Goal: Task Accomplishment & Management: Manage account settings

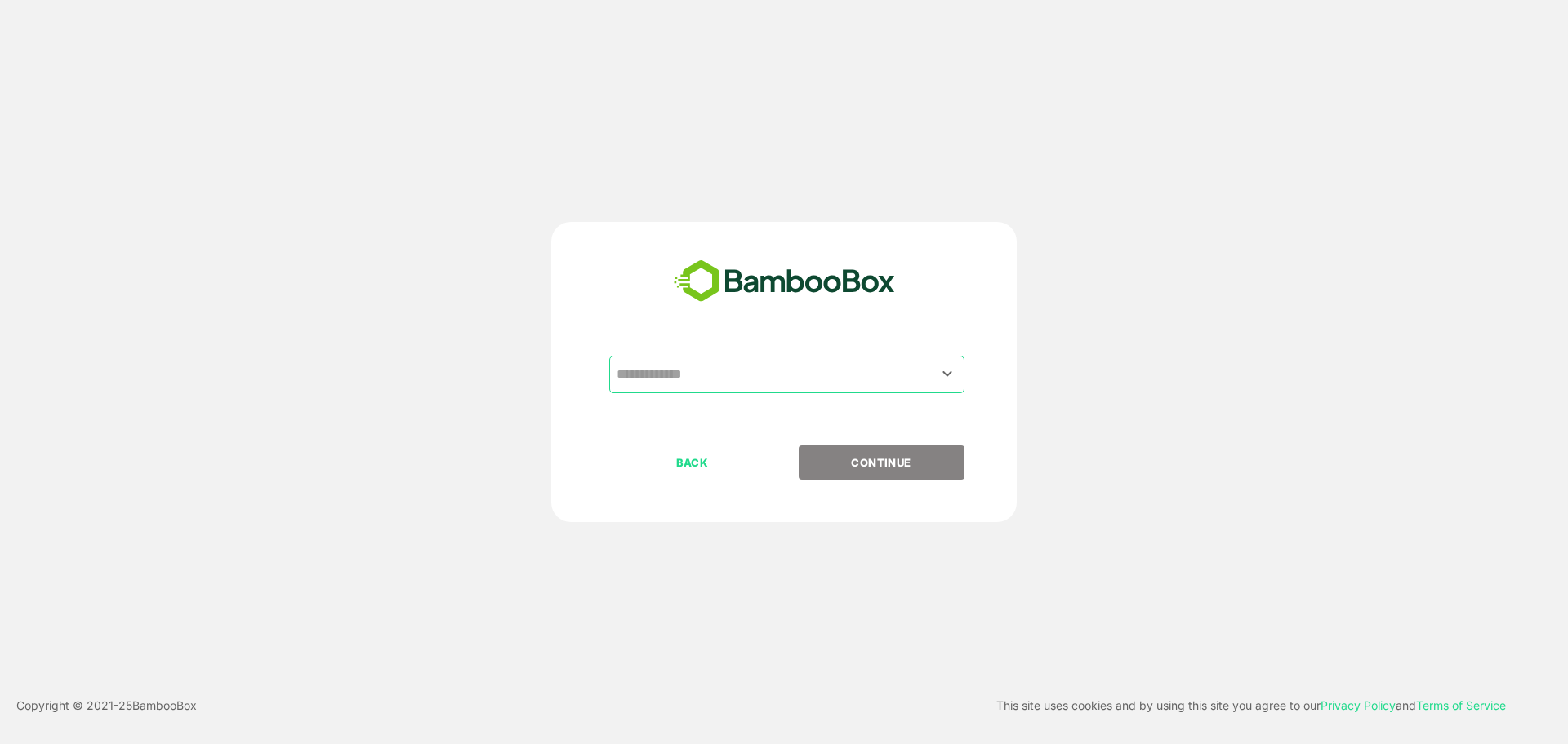
click at [737, 374] on input "text" at bounding box center [786, 375] width 348 height 31
click at [738, 373] on input "text" at bounding box center [786, 375] width 348 height 31
click at [951, 368] on icon "Open" at bounding box center [947, 373] width 20 height 20
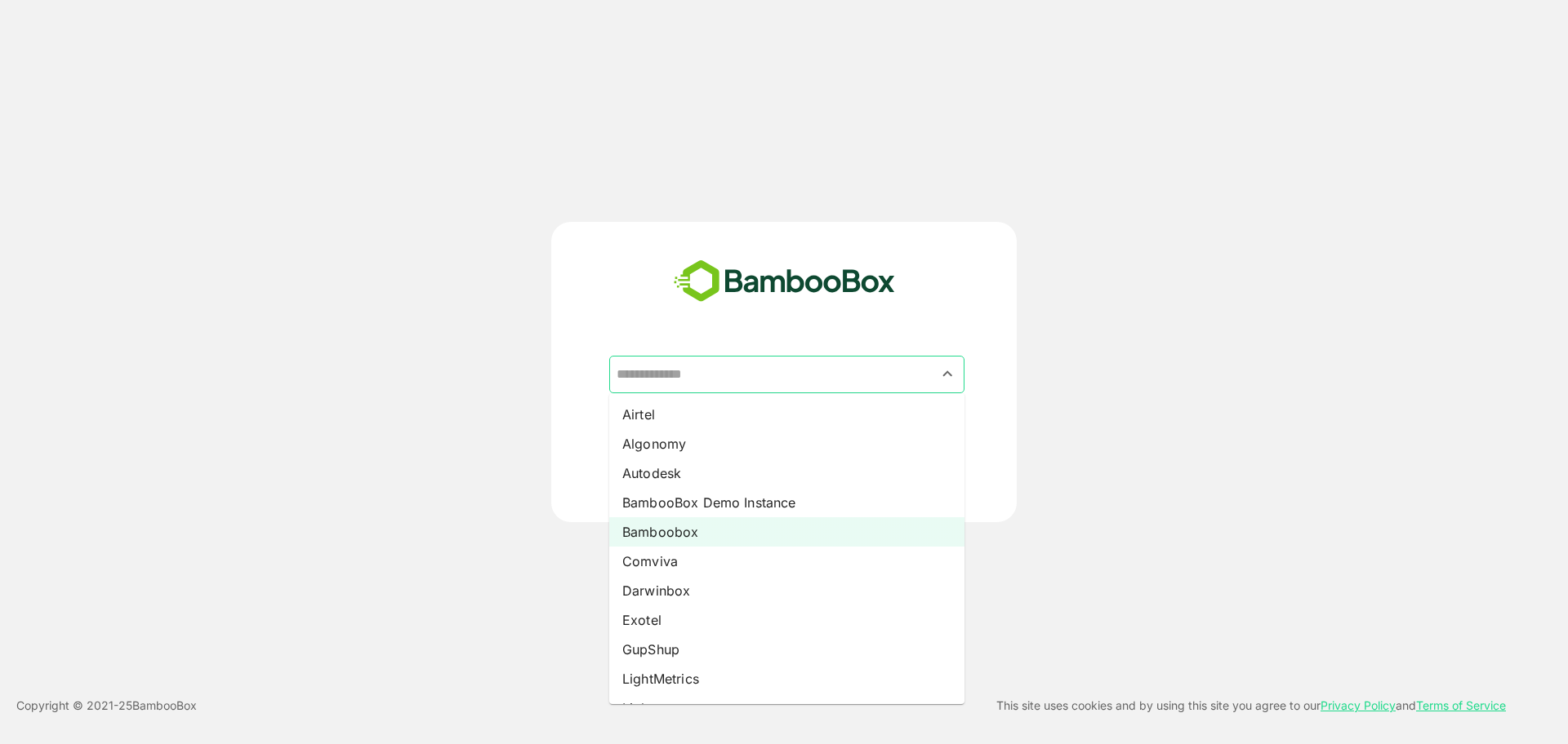
click at [735, 538] on li "Bamboobox" at bounding box center [787, 533] width 355 height 30
type input "*********"
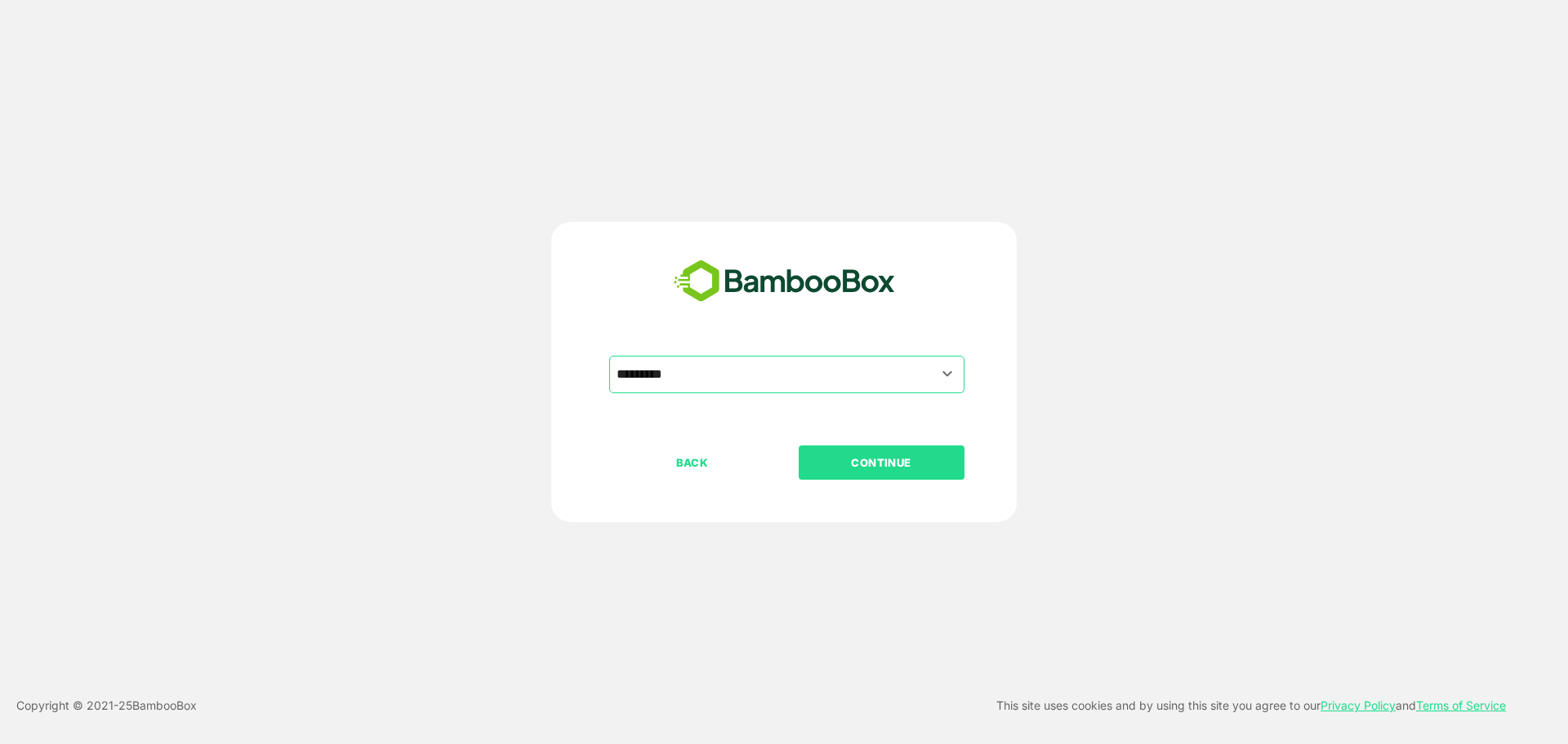
click at [875, 465] on p "CONTINUE" at bounding box center [881, 462] width 164 height 18
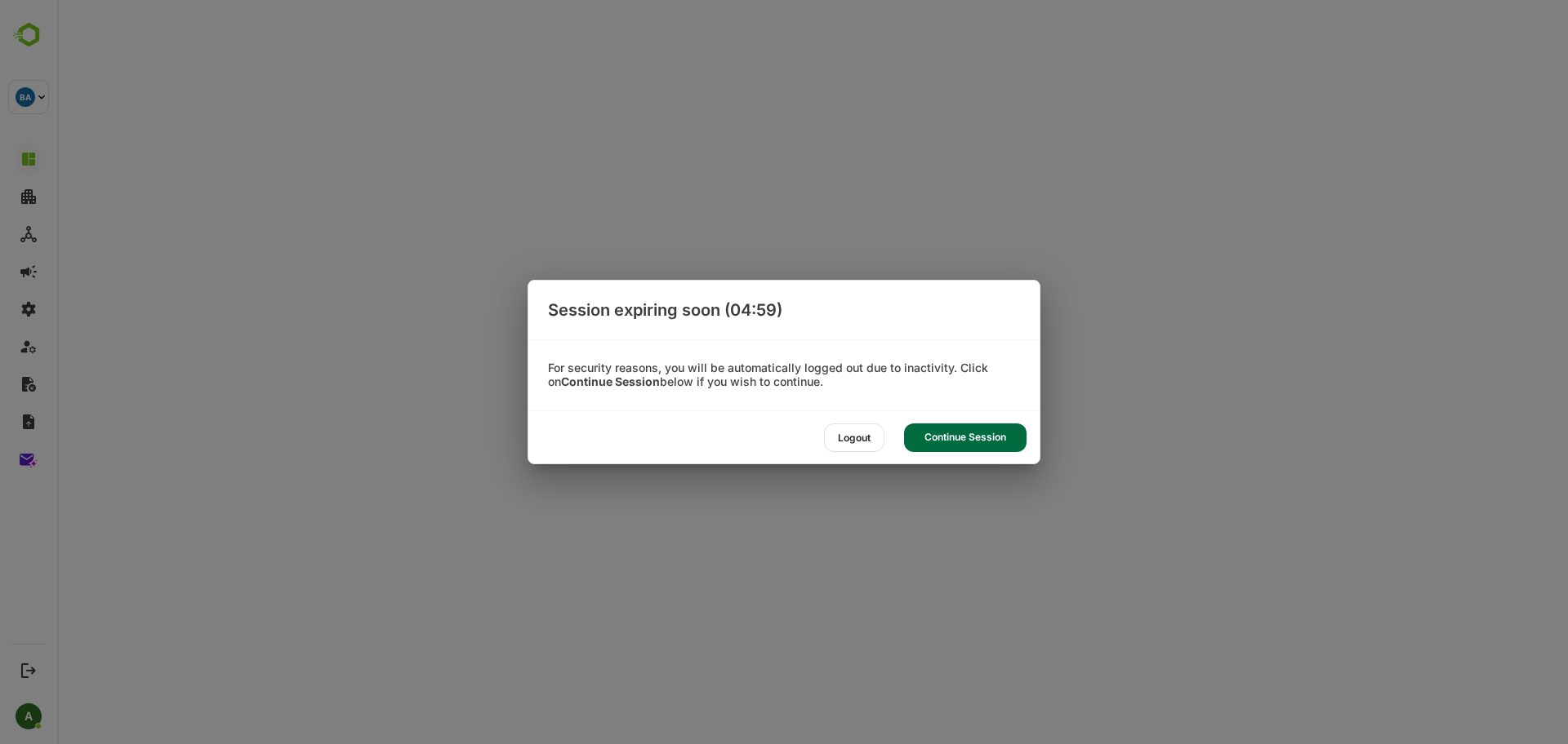
click at [958, 435] on div "Continue Session" at bounding box center [965, 438] width 123 height 29
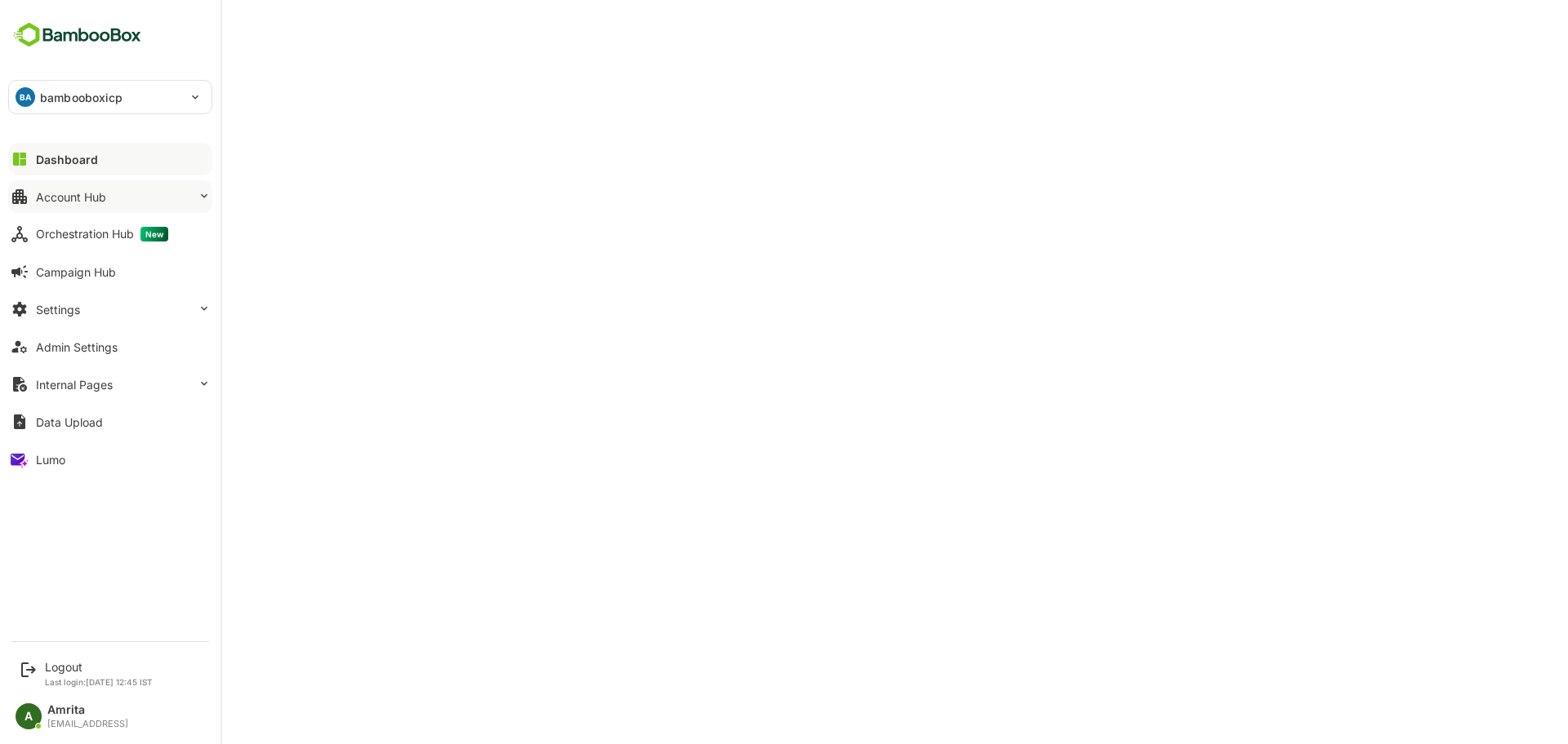
click at [84, 198] on div "Account Hub" at bounding box center [71, 198] width 71 height 14
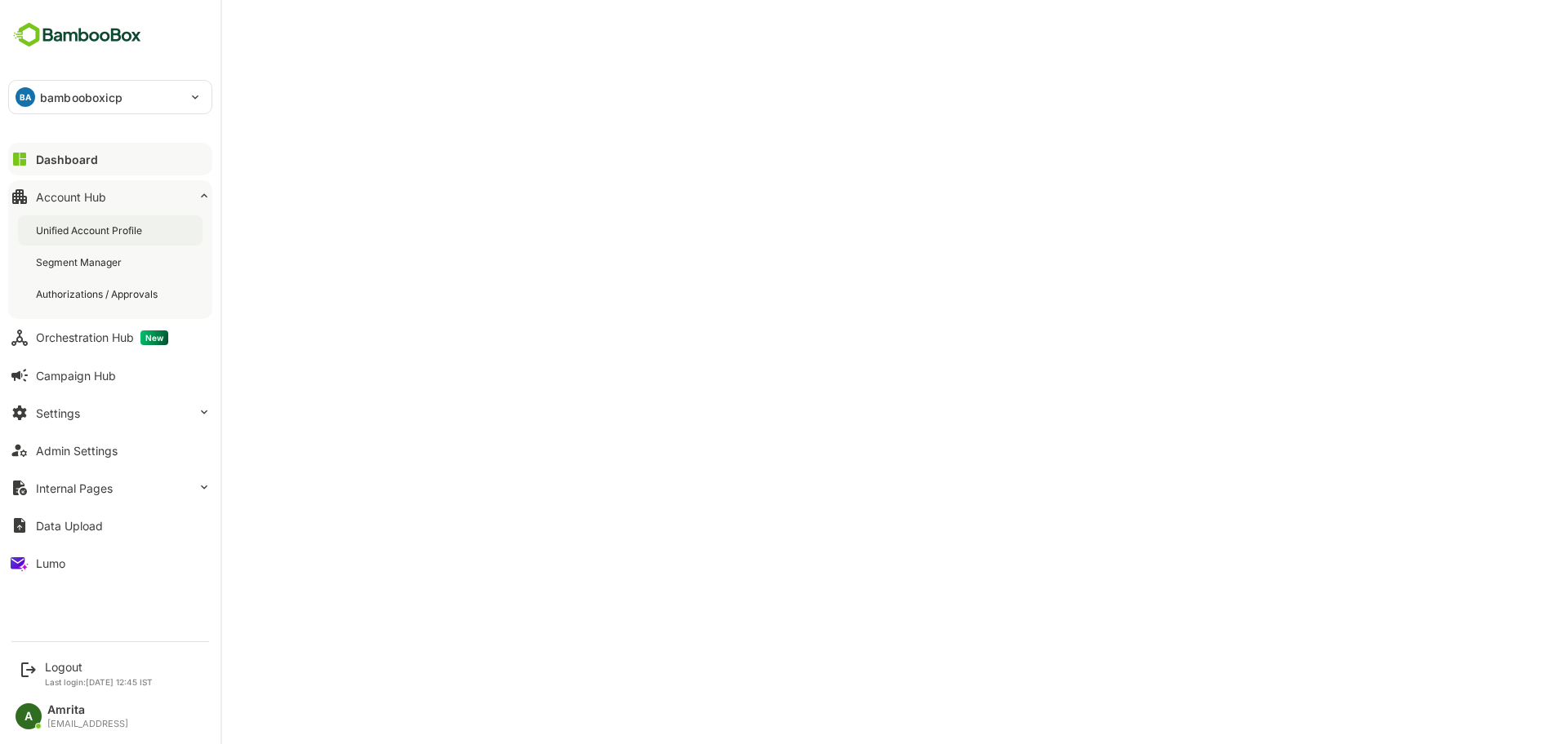
click at [98, 225] on div "Unified Account Profile" at bounding box center [91, 231] width 110 height 14
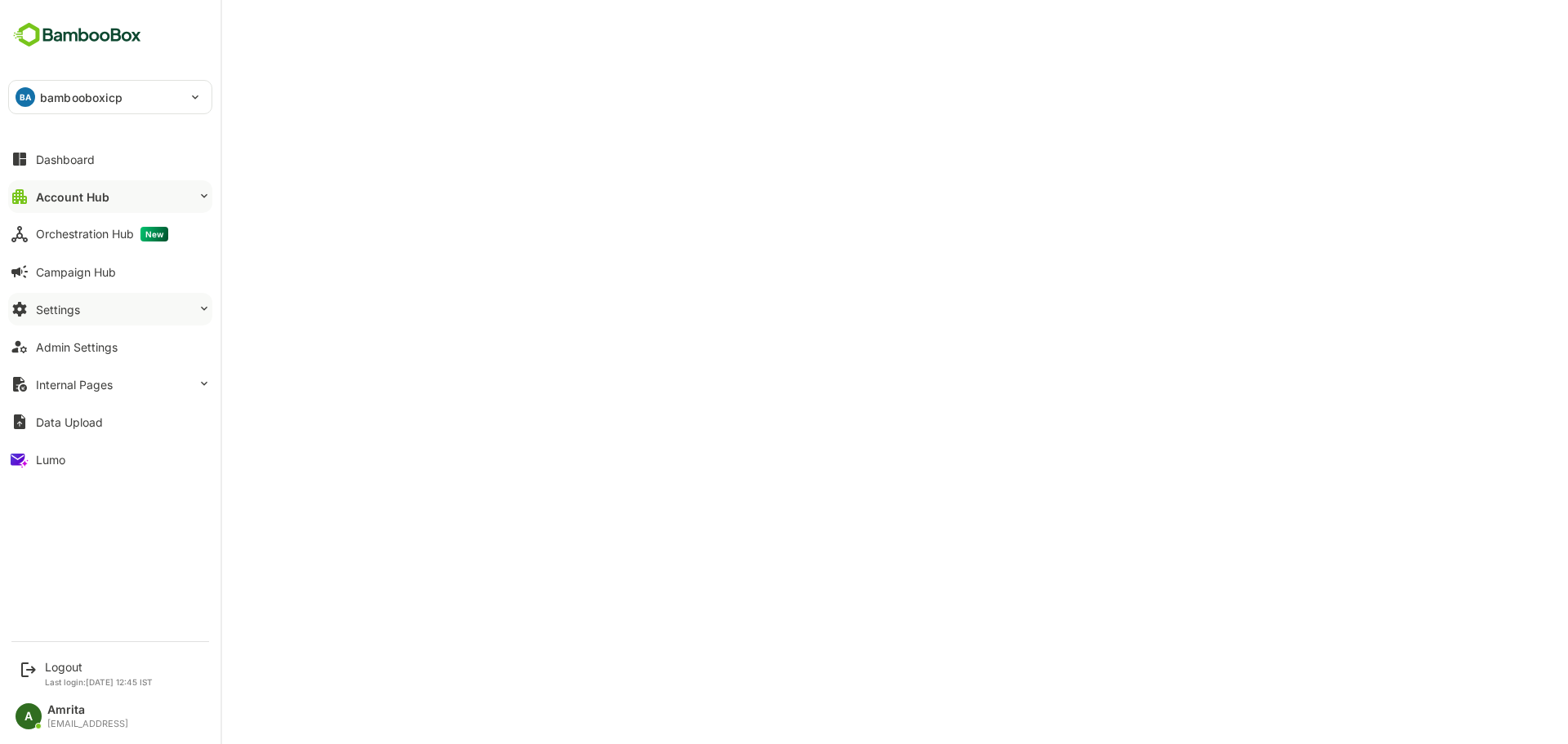
click at [89, 313] on button "Settings" at bounding box center [110, 310] width 204 height 33
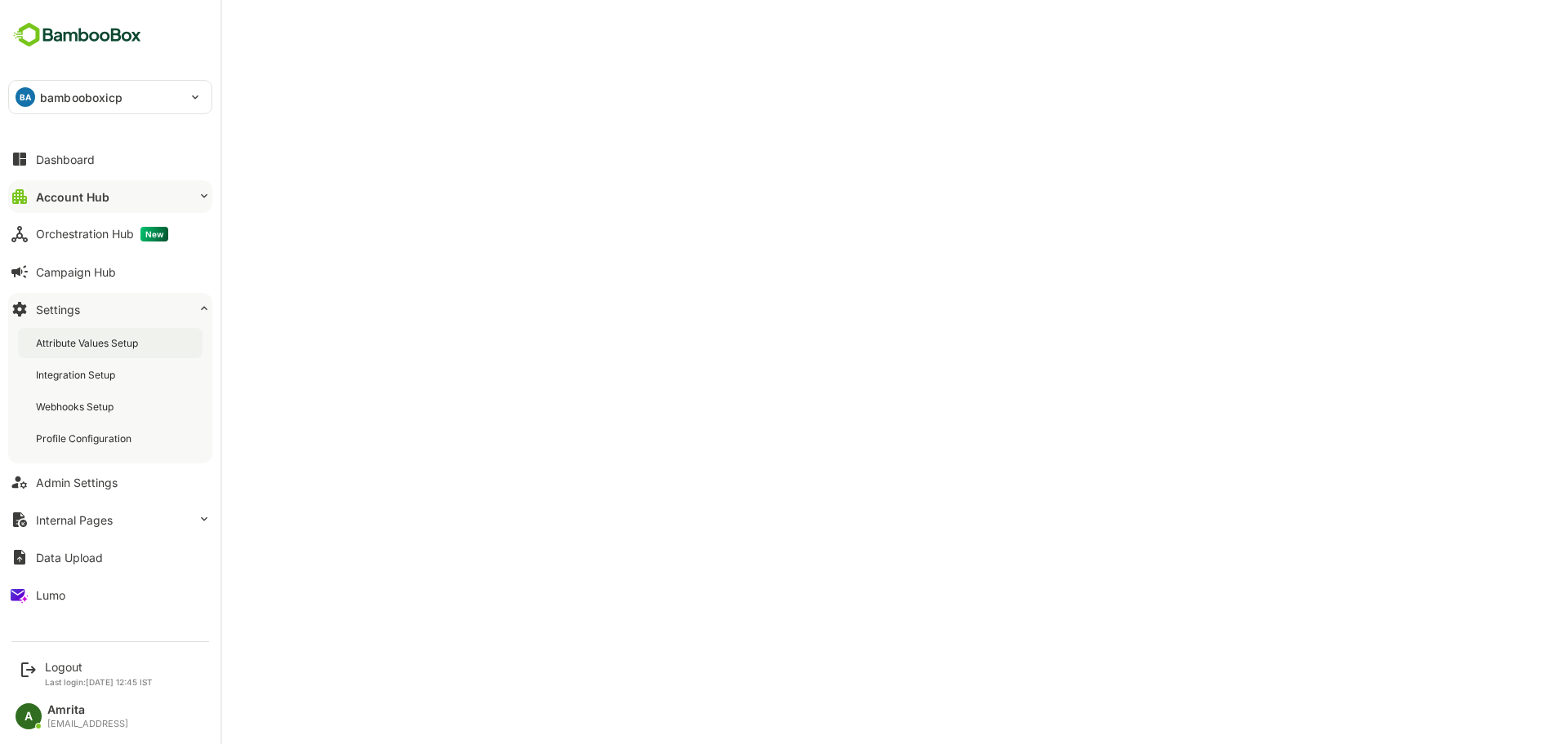
click at [94, 347] on div "Attribute Values Setup" at bounding box center [88, 343] width 105 height 14
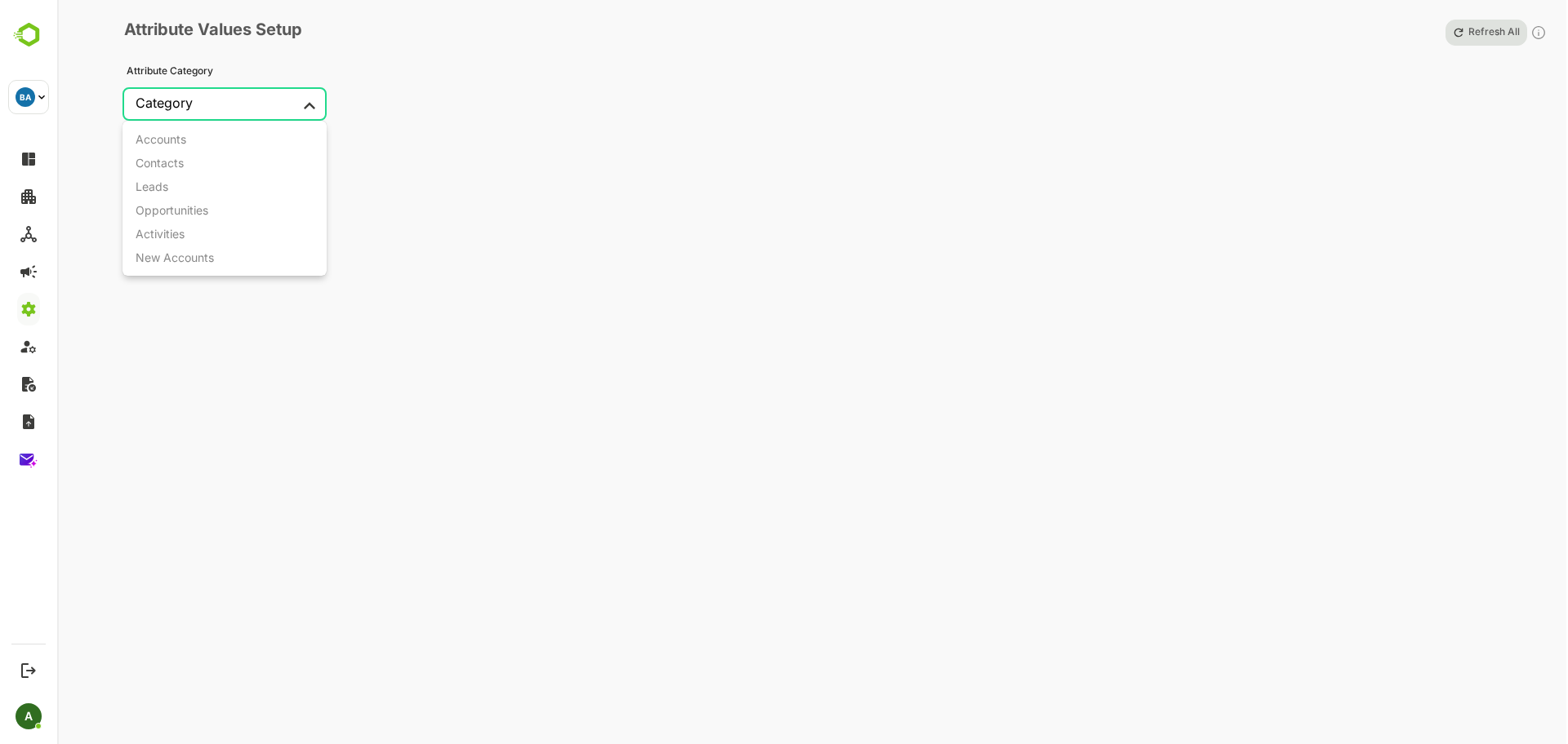
click at [235, 97] on body "**********" at bounding box center [784, 372] width 1568 height 744
click at [207, 171] on li "Contacts" at bounding box center [225, 162] width 204 height 23
type input "********"
click at [458, 105] on div "Select Attribute" at bounding box center [420, 103] width 94 height 17
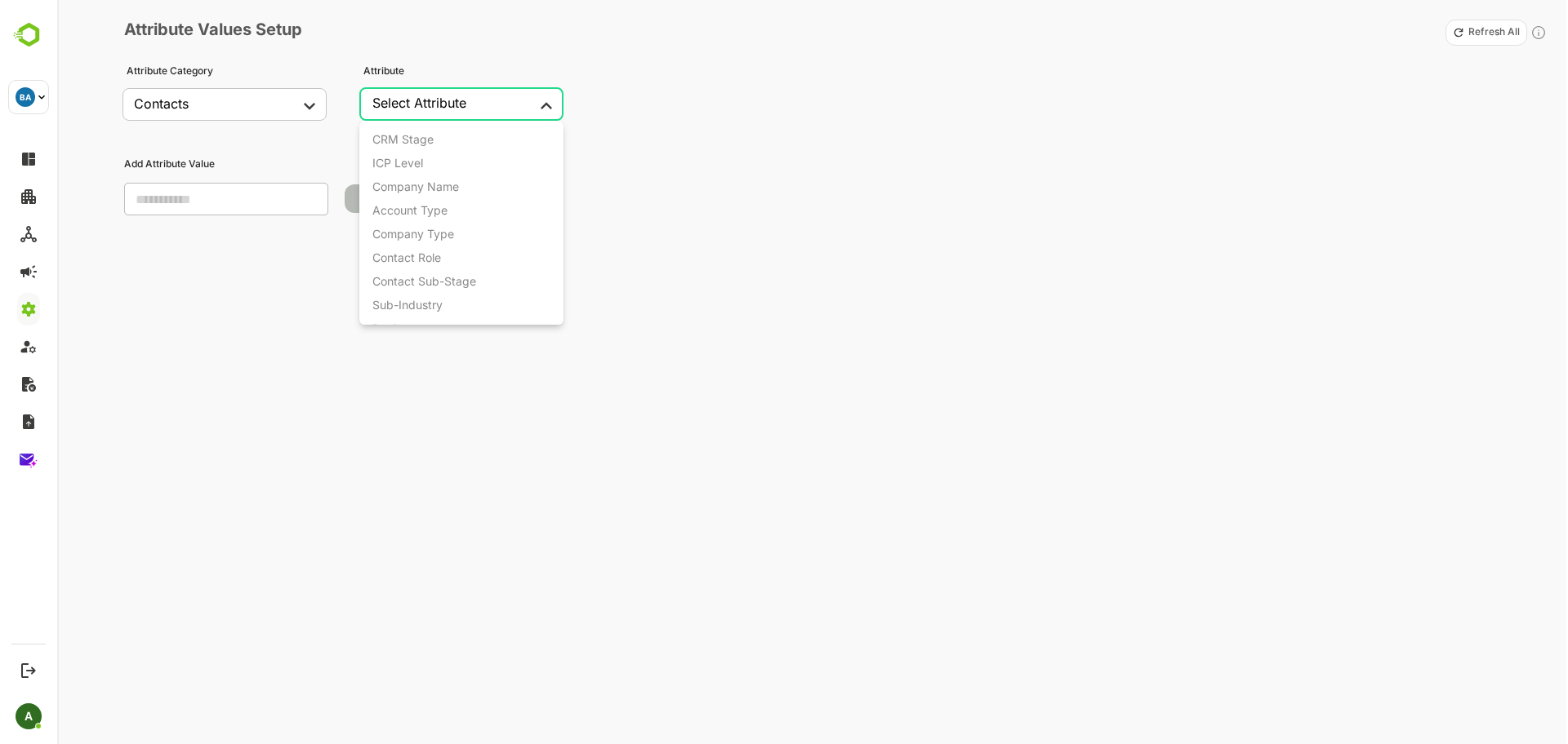
click at [538, 111] on body "**********" at bounding box center [784, 372] width 1568 height 744
click at [418, 216] on div "Department" at bounding box center [404, 221] width 64 height 14
type input "**********"
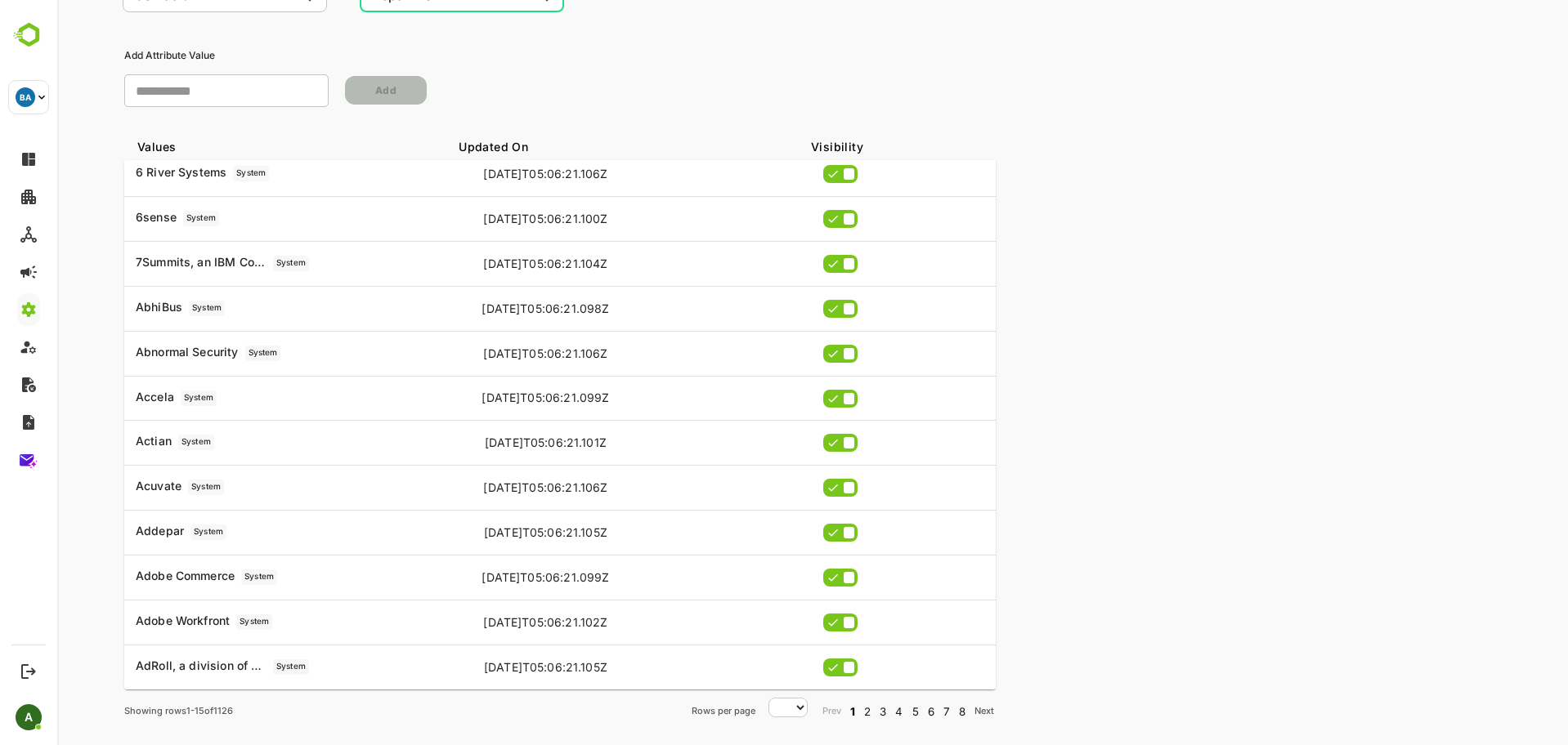
scroll to position [0, 0]
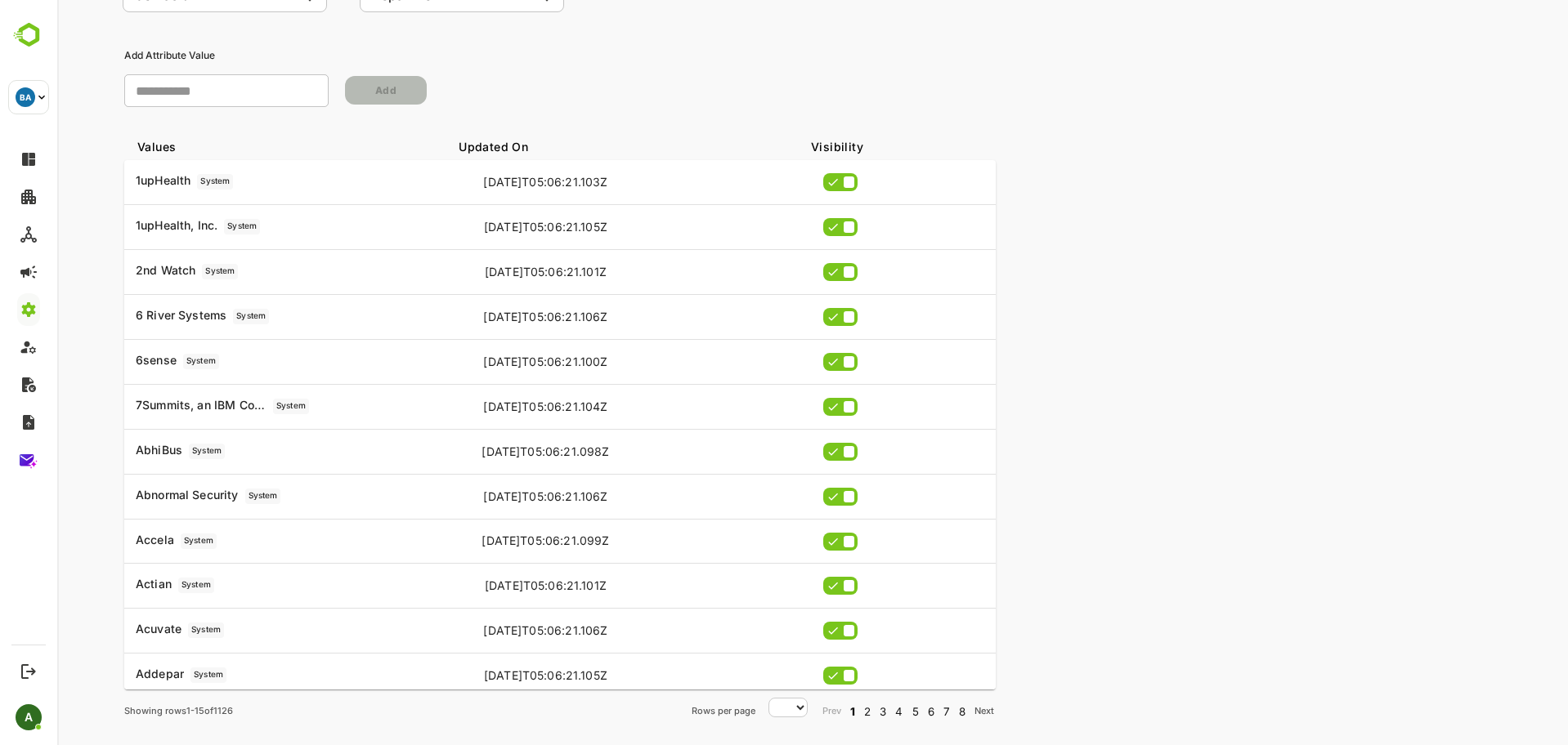
click at [869, 714] on button "2" at bounding box center [867, 711] width 9 height 16
click at [892, 715] on div "1 2 3 4 5 6 7 8" at bounding box center [907, 711] width 119 height 16
click at [894, 713] on button "4" at bounding box center [899, 711] width 10 height 16
click at [909, 711] on div "1 2 3 4 5 6 7 8" at bounding box center [907, 711] width 118 height 16
click at [915, 711] on button "5" at bounding box center [915, 711] width 9 height 16
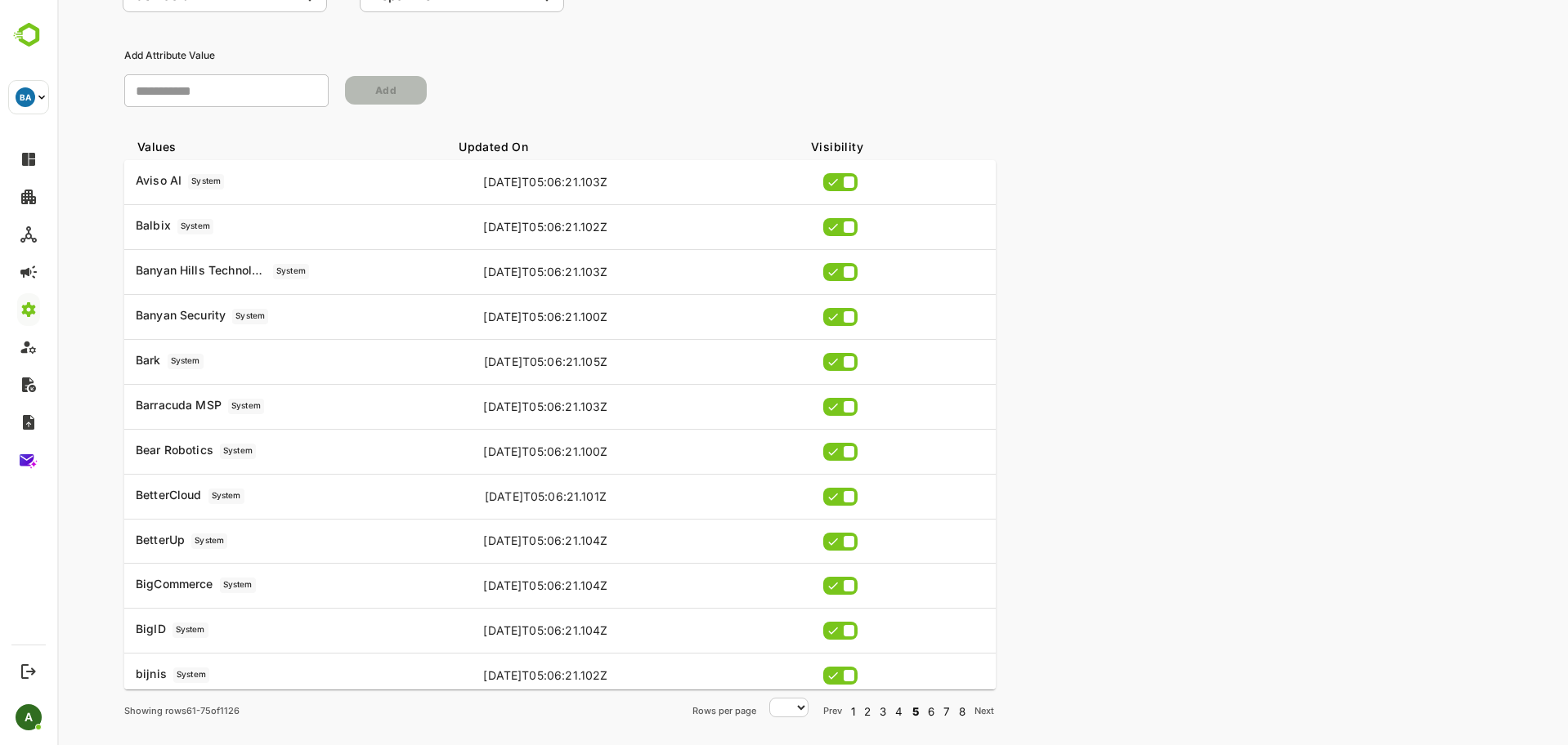
click at [950, 713] on button "7" at bounding box center [946, 711] width 9 height 16
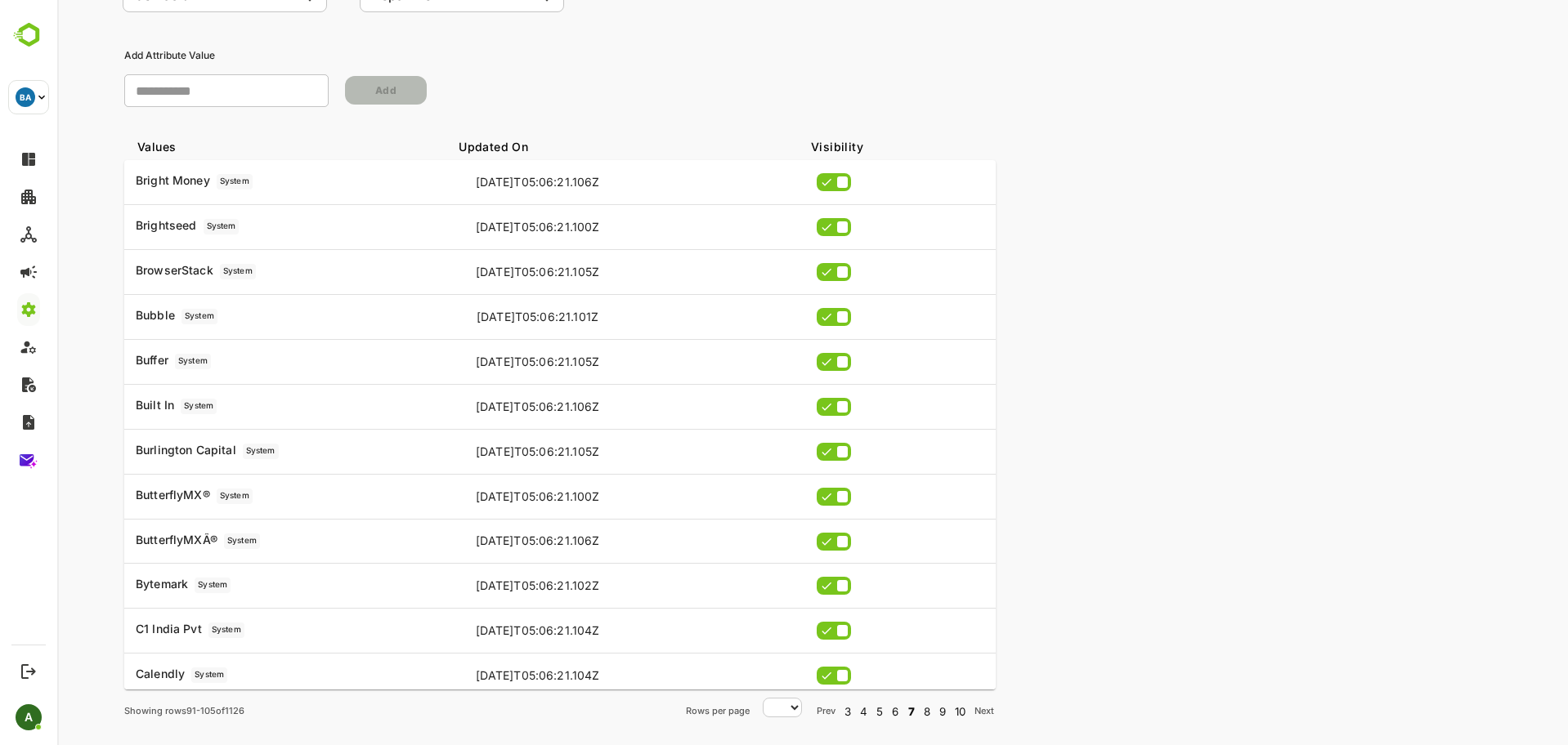
click at [960, 713] on button "10" at bounding box center [960, 711] width 13 height 16
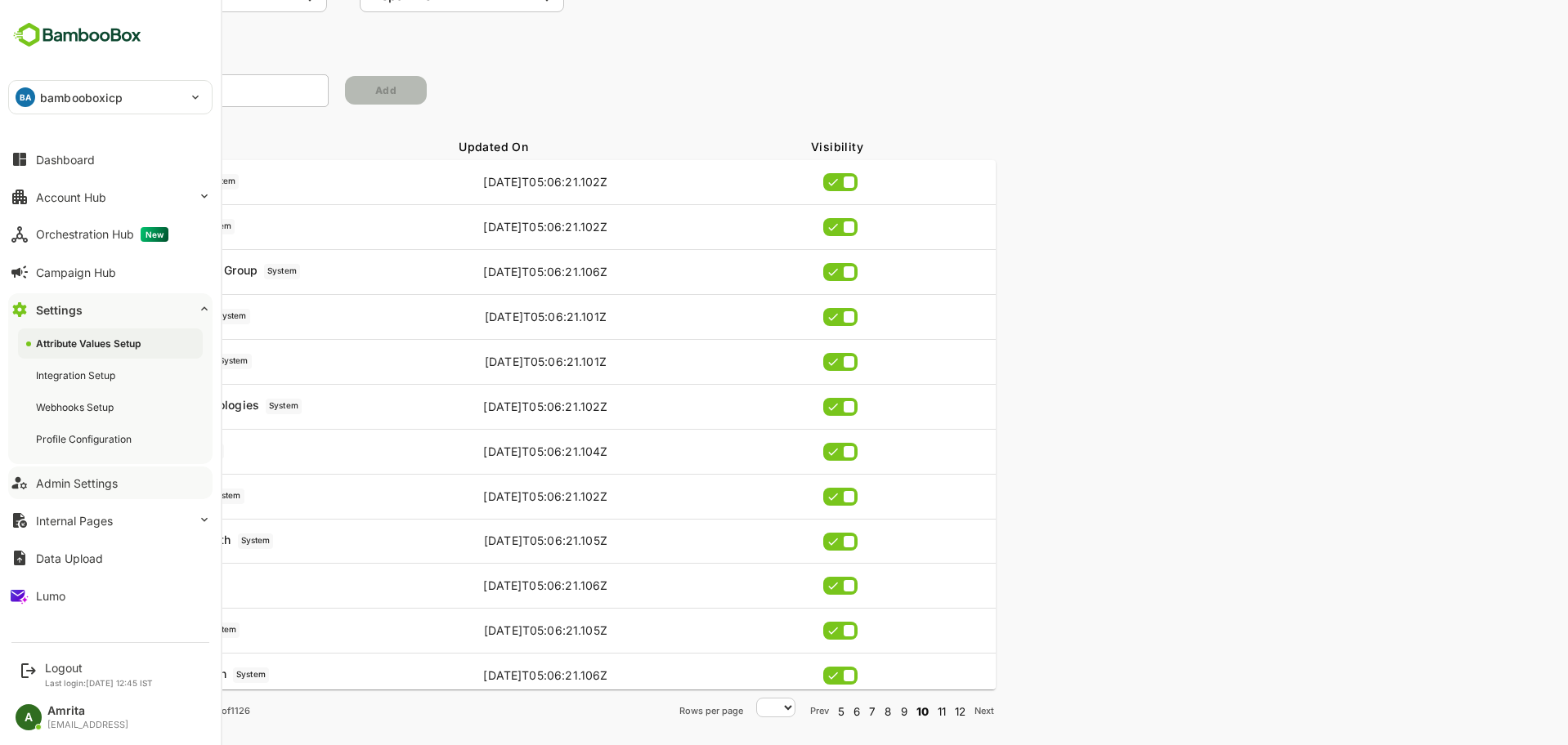
click at [66, 491] on button "Admin Settings" at bounding box center [110, 484] width 204 height 33
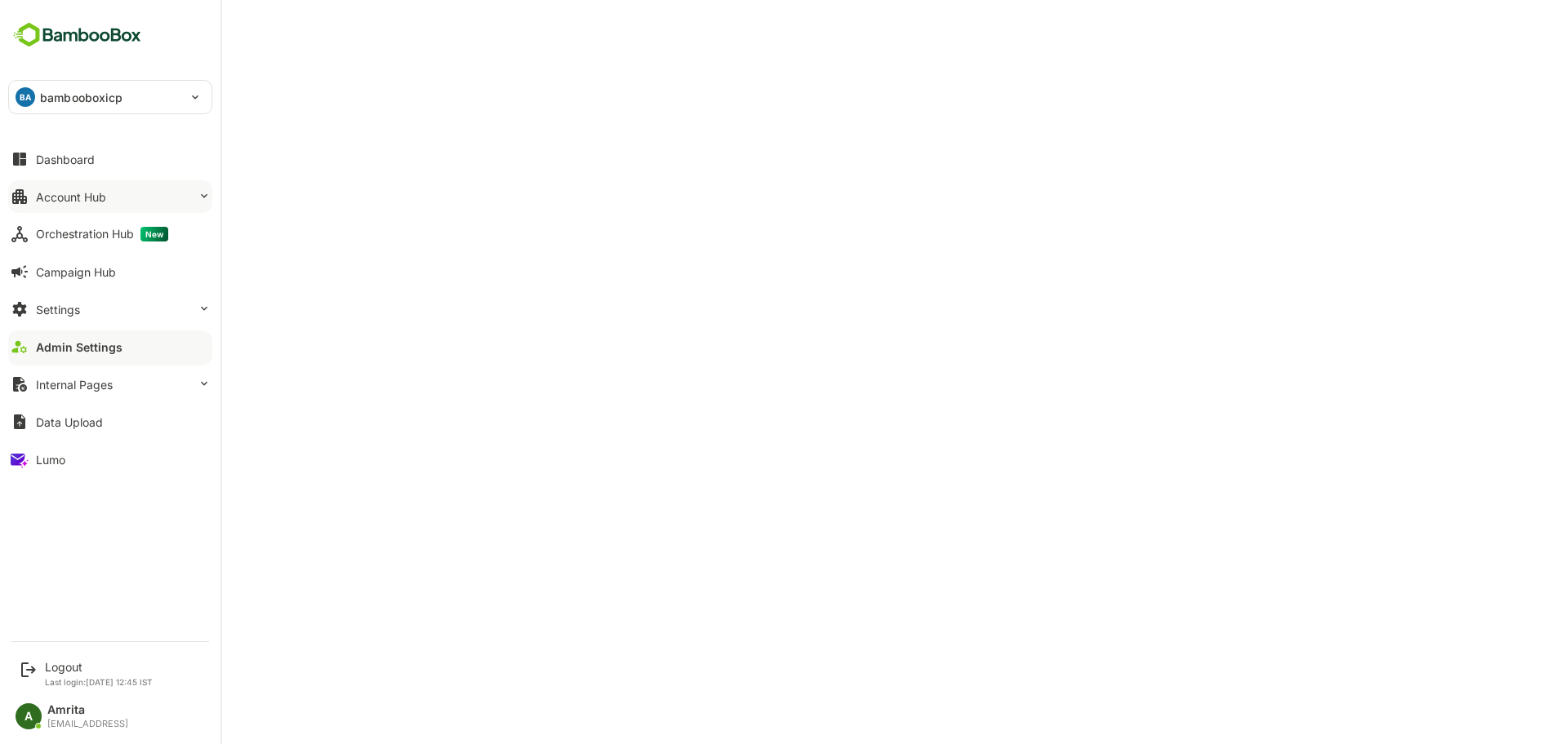
click at [54, 202] on div "Account Hub" at bounding box center [71, 198] width 71 height 14
click at [75, 156] on div "Dashboard" at bounding box center [65, 159] width 59 height 14
